Goal: Transaction & Acquisition: Purchase product/service

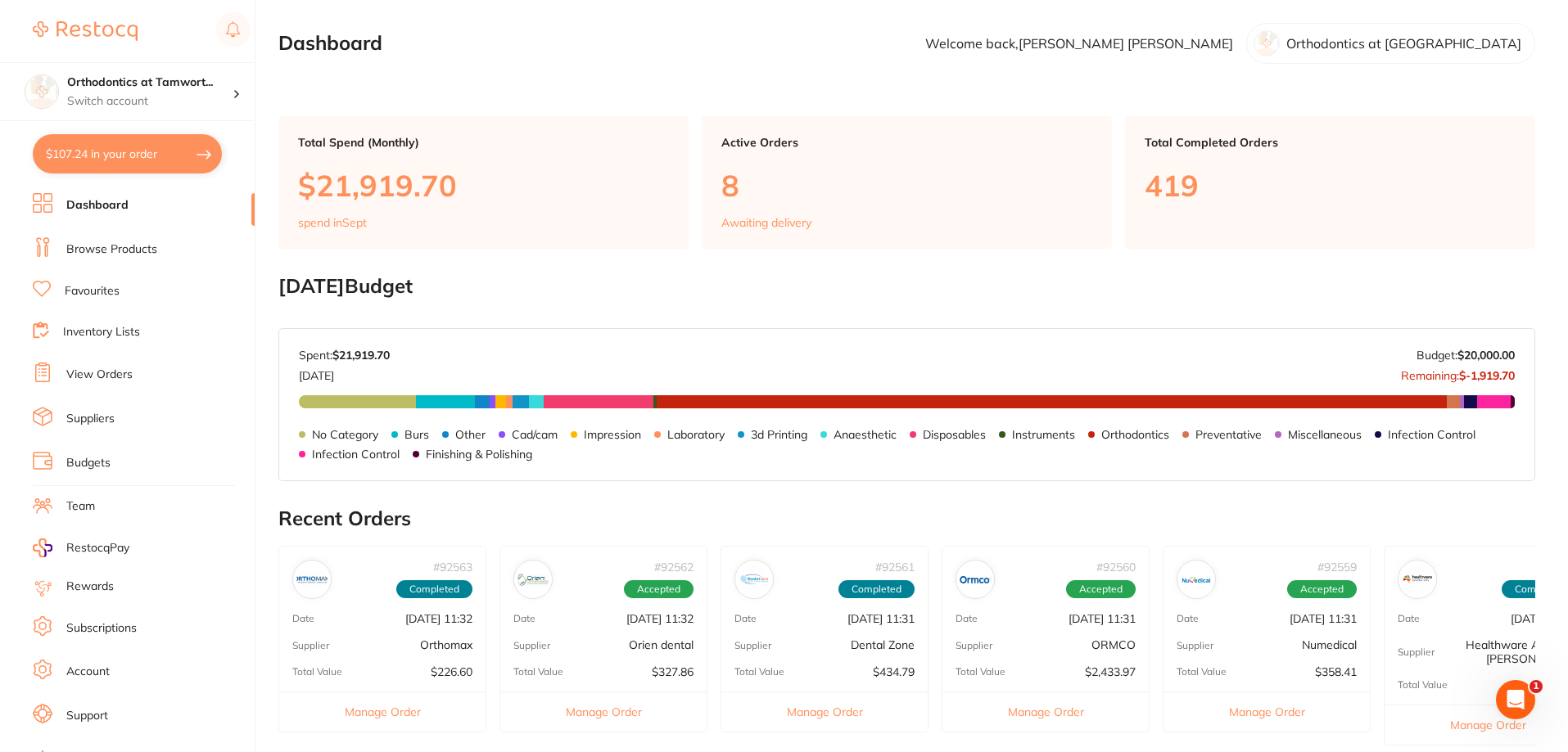
click at [113, 244] on link "Browse Products" at bounding box center [111, 249] width 91 height 17
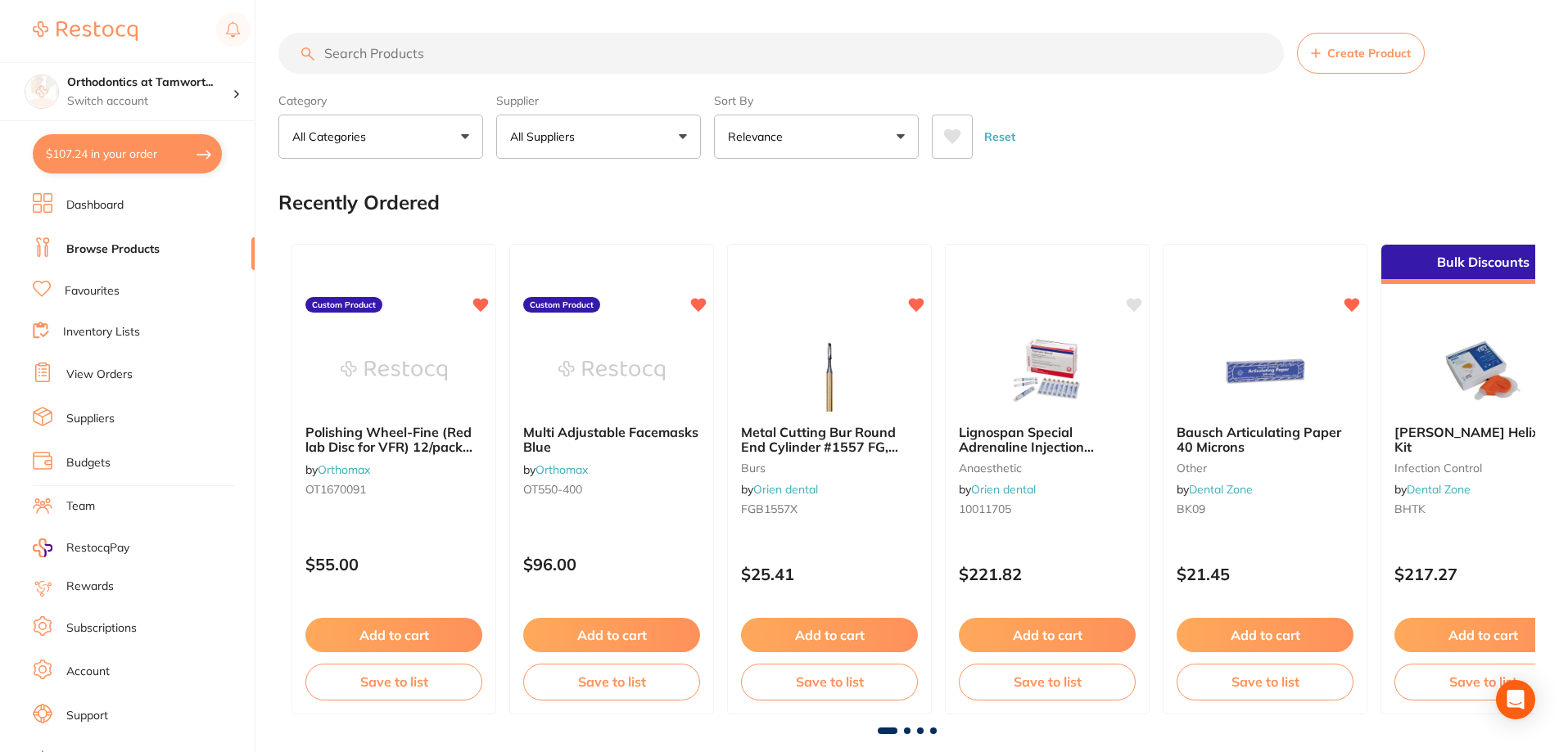
click at [471, 50] on input "search" at bounding box center [781, 53] width 1005 height 41
paste input "Telescopic crimpable shim"
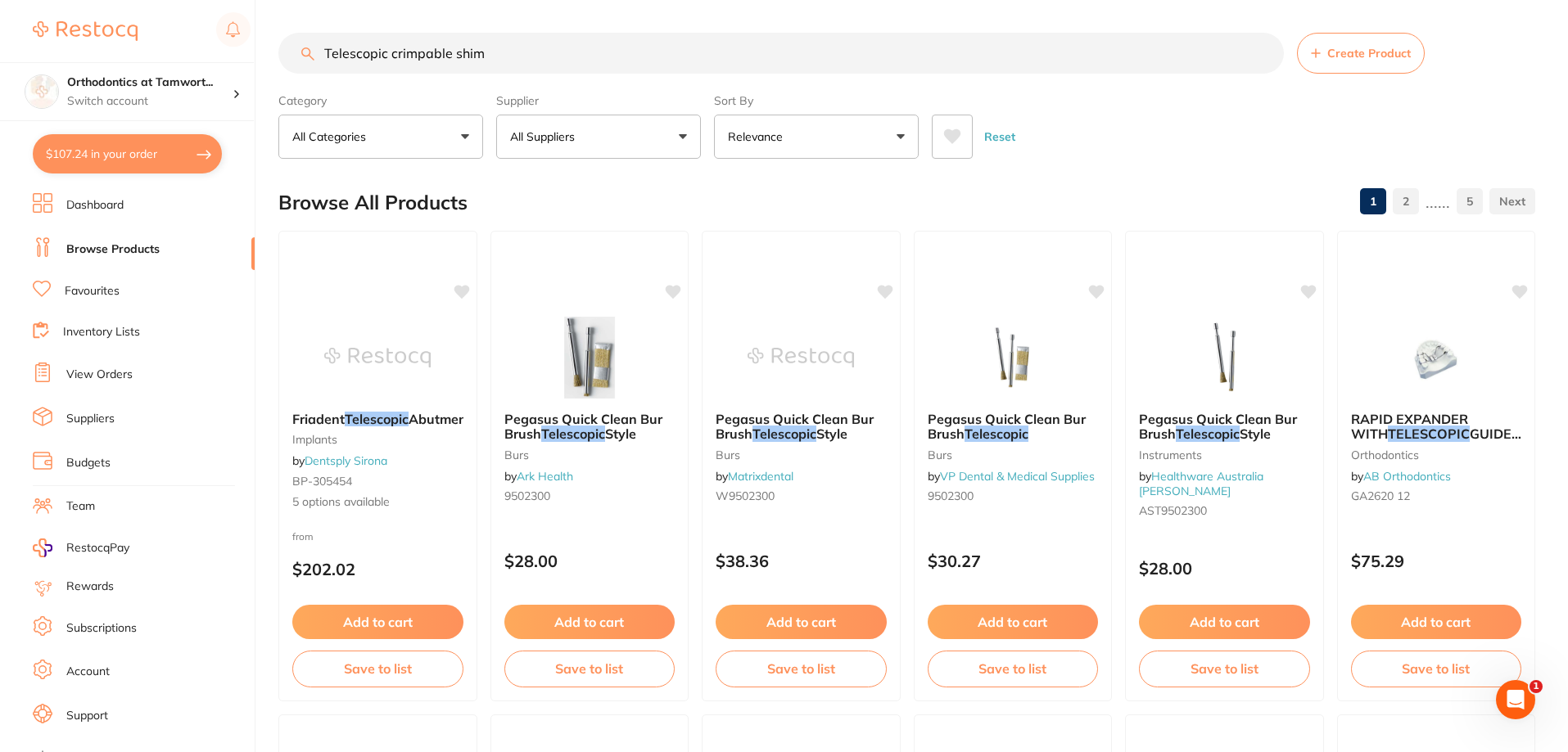
drag, startPoint x: 389, startPoint y: 51, endPoint x: 312, endPoint y: 61, distance: 77.6
click at [312, 61] on input "Telescopic crimpable shim" at bounding box center [781, 53] width 1005 height 41
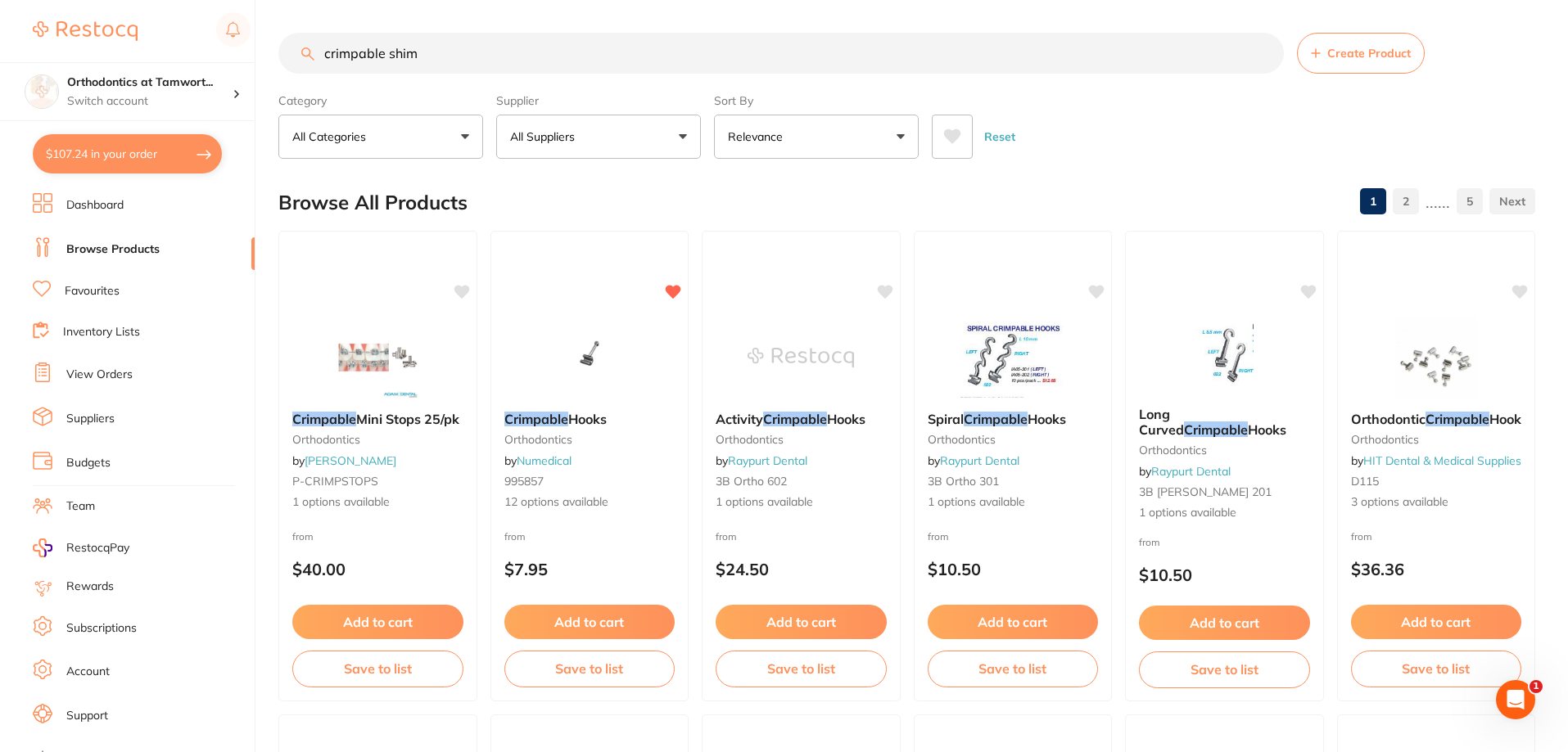
type input "crimpable shim"
